Goal: Register for event/course

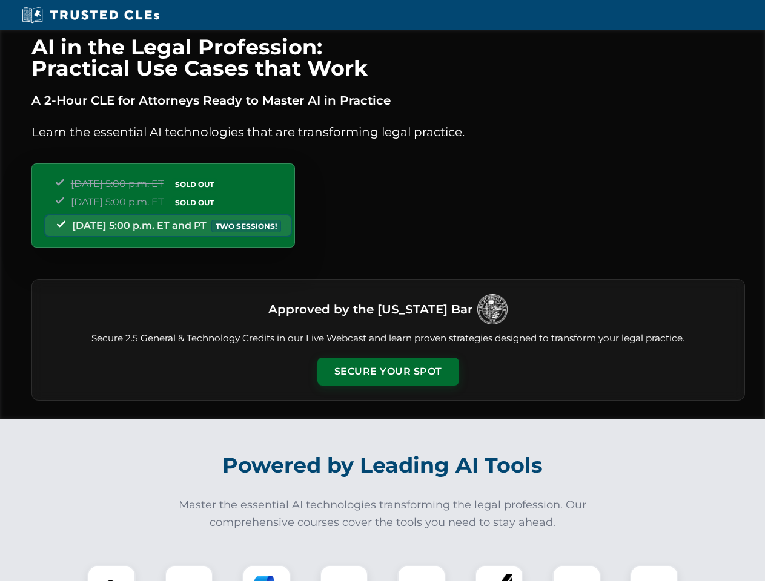
click at [388, 372] on button "Secure Your Spot" at bounding box center [388, 372] width 142 height 28
click at [111, 573] on img at bounding box center [111, 589] width 35 height 35
click at [189, 573] on div at bounding box center [189, 590] width 48 height 48
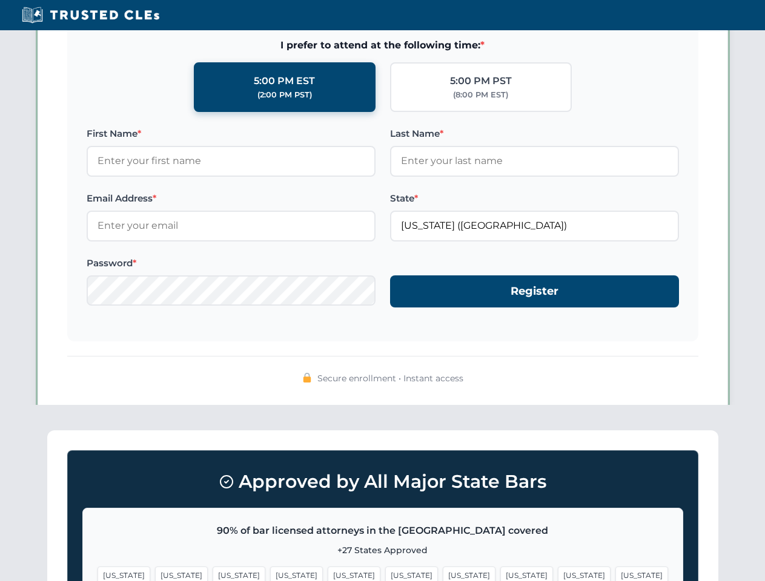
click at [558, 573] on span "[US_STATE]" at bounding box center [584, 576] width 53 height 18
